Goal: Information Seeking & Learning: Learn about a topic

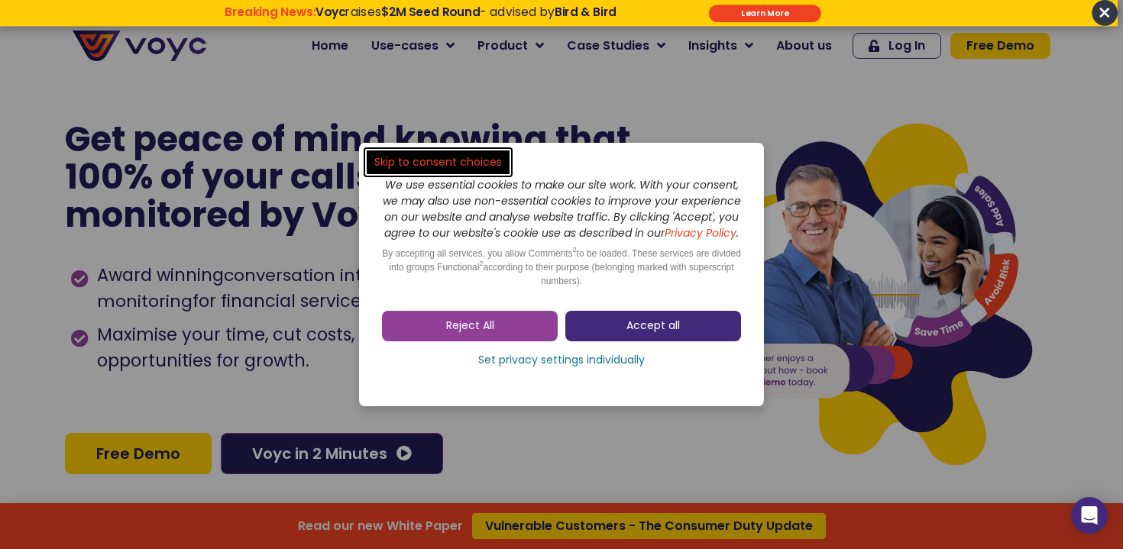
click at [645, 334] on span "Accept all" at bounding box center [652, 326] width 53 height 15
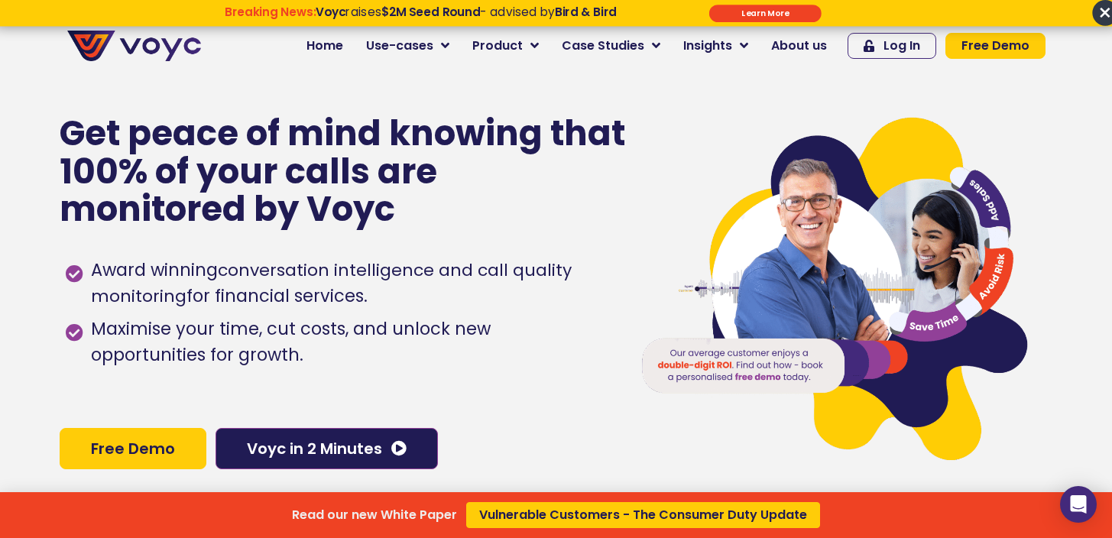
click at [815, 47] on div "Read our new White Paper Vulnerable Customers - The Consumer Duty Update" at bounding box center [556, 269] width 1112 height 538
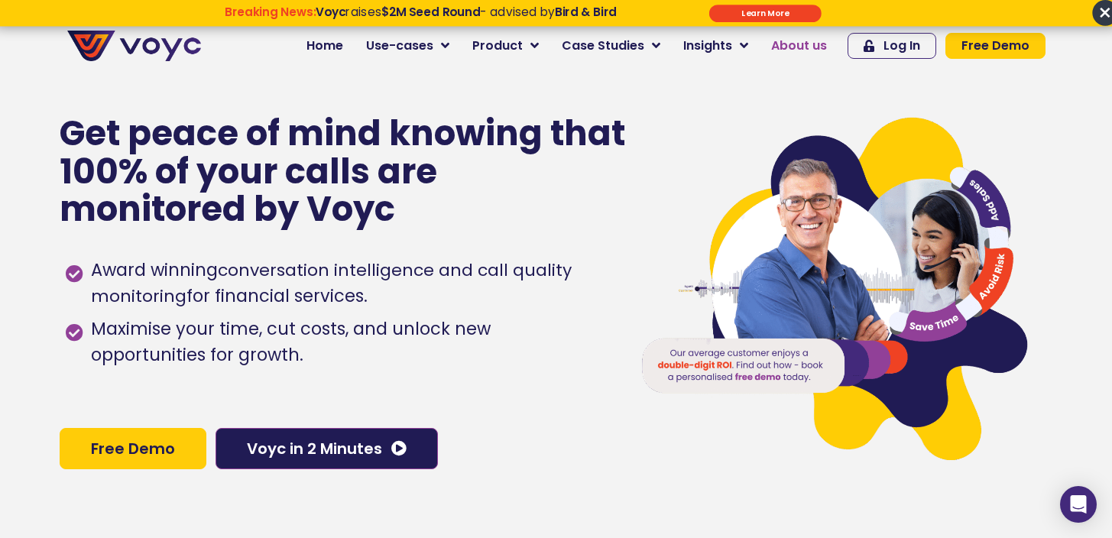
click at [810, 47] on span "About us" at bounding box center [799, 46] width 56 height 18
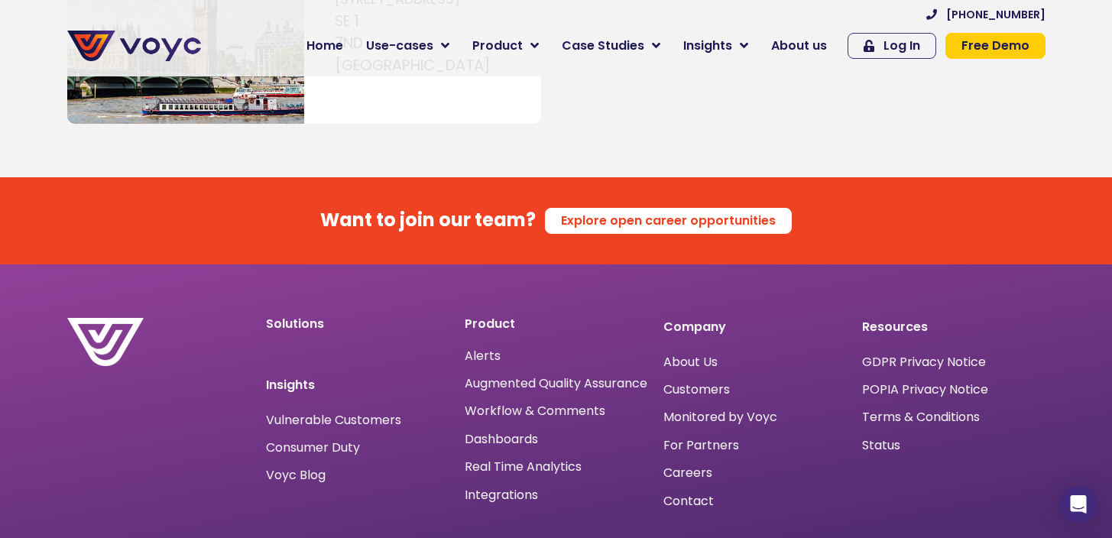
scroll to position [9297, 0]
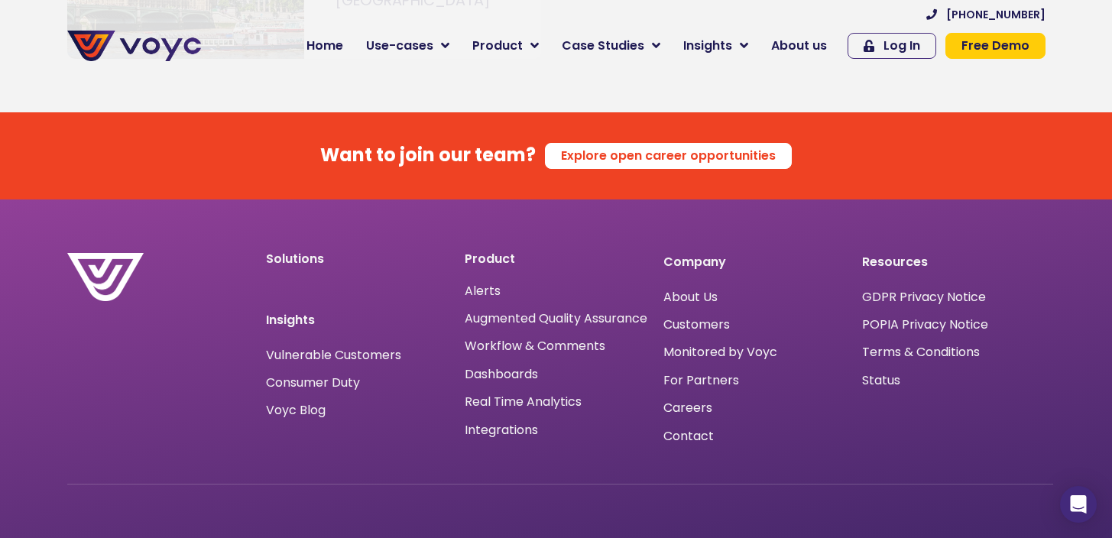
click at [81, 537] on icon at bounding box center [76, 547] width 17 height 17
